Goal: Information Seeking & Learning: Learn about a topic

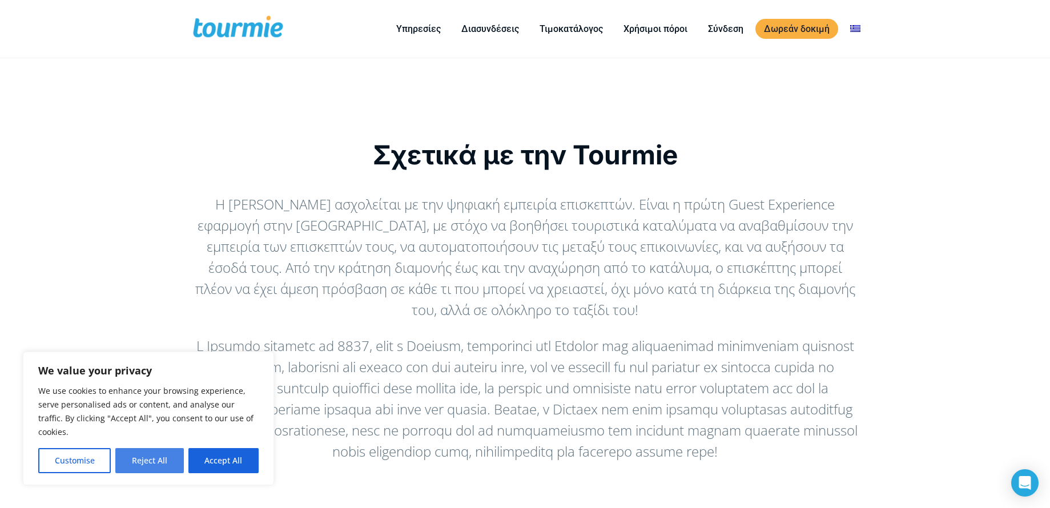
click at [161, 470] on button "Reject All" at bounding box center [149, 460] width 68 height 25
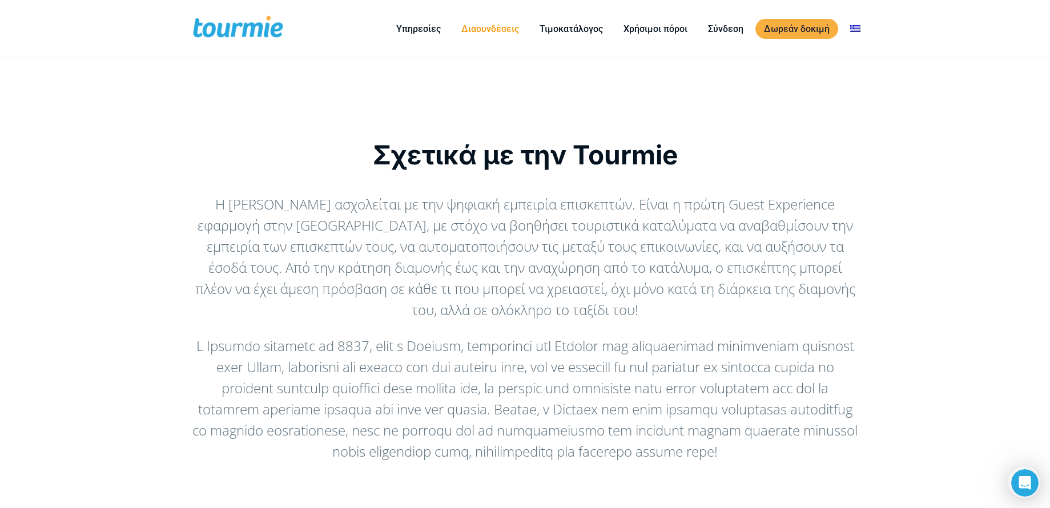
click at [488, 29] on link "Διασυνδέσεις" at bounding box center [490, 29] width 75 height 14
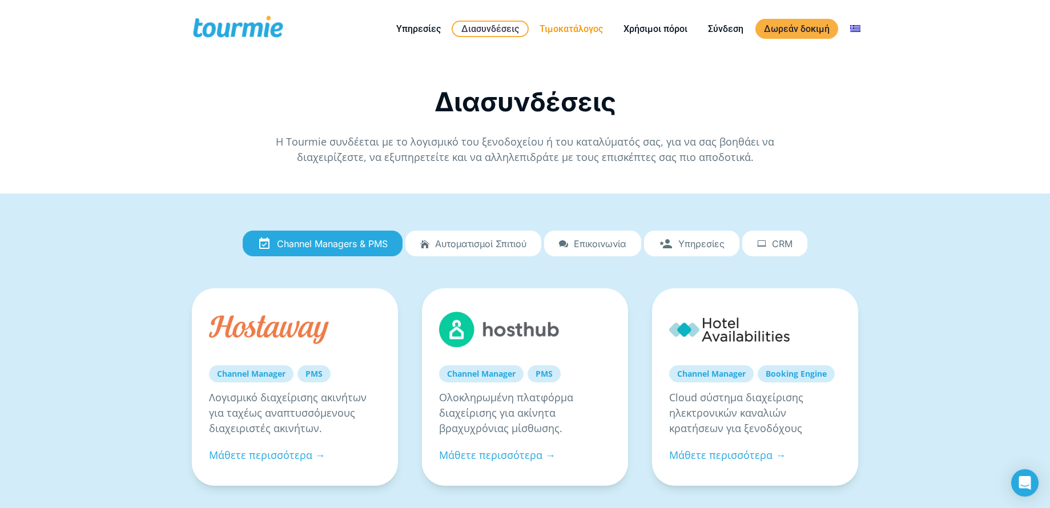
click at [565, 31] on link "Τιμοκατάλογος" at bounding box center [571, 29] width 81 height 14
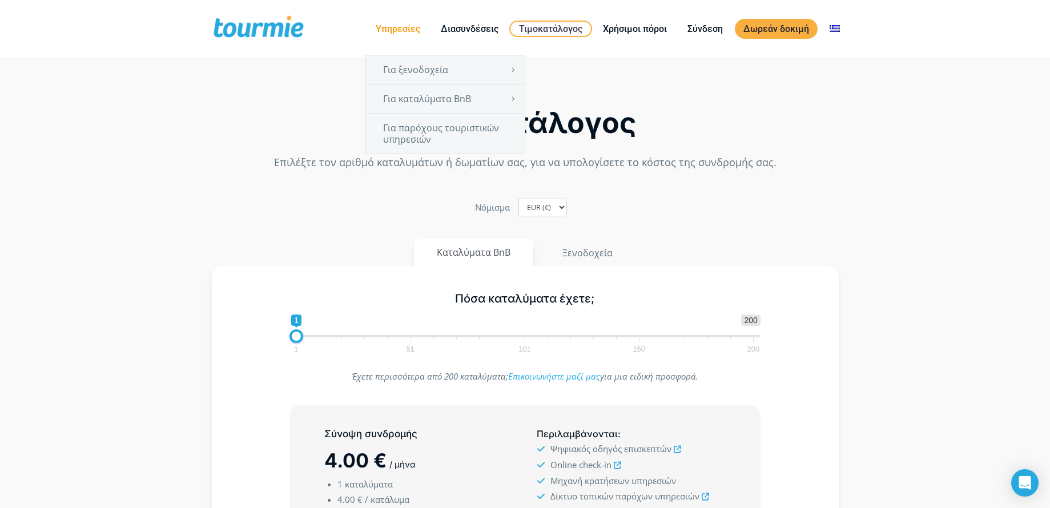
click at [412, 33] on link "Υπηρεσίες" at bounding box center [398, 29] width 62 height 14
